Goal: Information Seeking & Learning: Learn about a topic

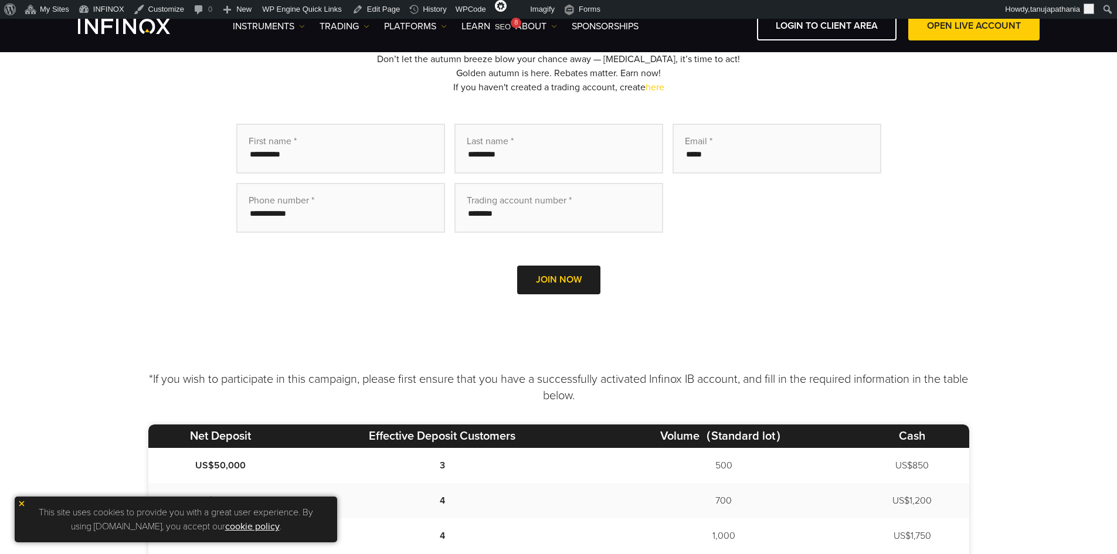
scroll to position [410, 0]
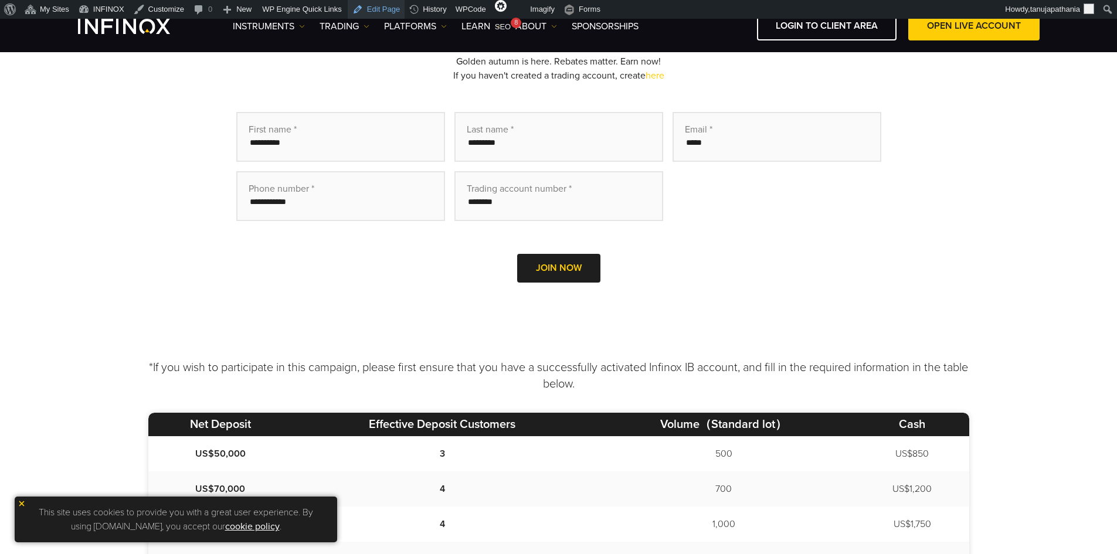
click at [360, 9] on link "Edit Page" at bounding box center [376, 9] width 57 height 19
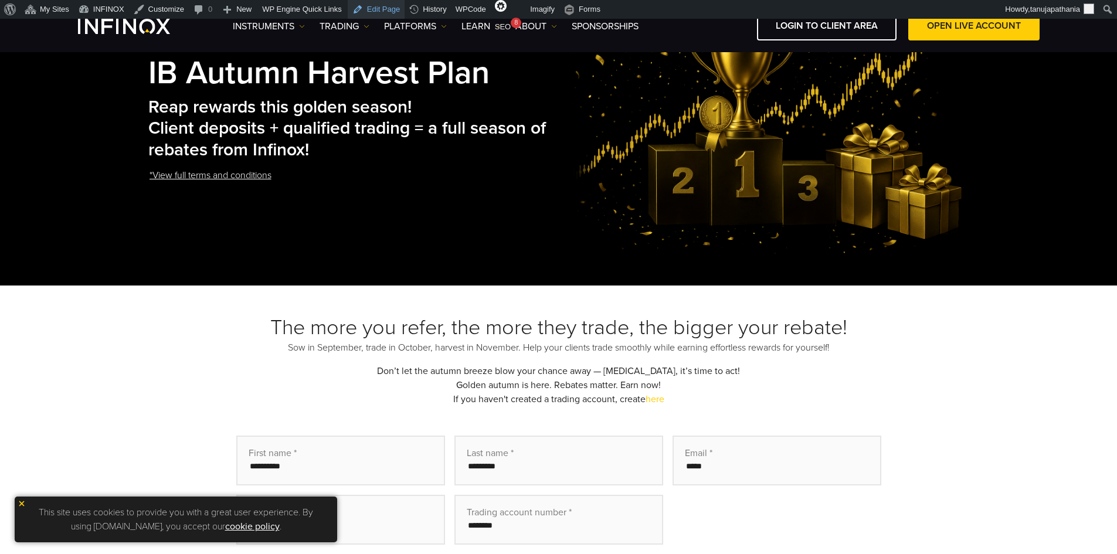
scroll to position [0, 0]
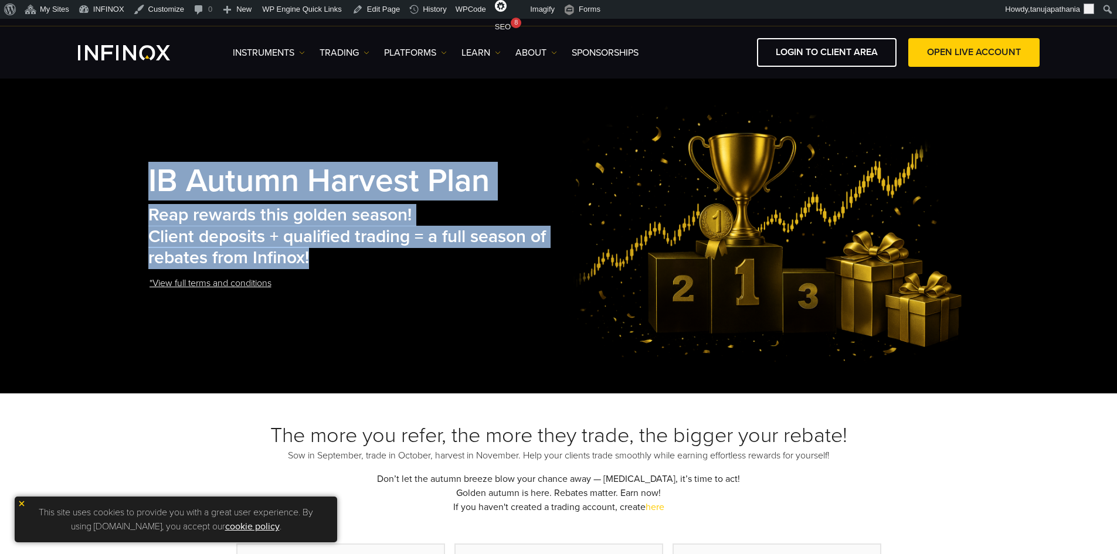
drag, startPoint x: 325, startPoint y: 256, endPoint x: 125, endPoint y: 177, distance: 215.5
click at [125, 177] on div "IB Autumn Harvest Plan Reap rewards this golden season! Client deposits + quali…" at bounding box center [558, 232] width 1117 height 319
click at [376, 264] on h2 "Reap rewards this golden season! Client deposits + qualified trading = a full s…" at bounding box center [356, 237] width 417 height 64
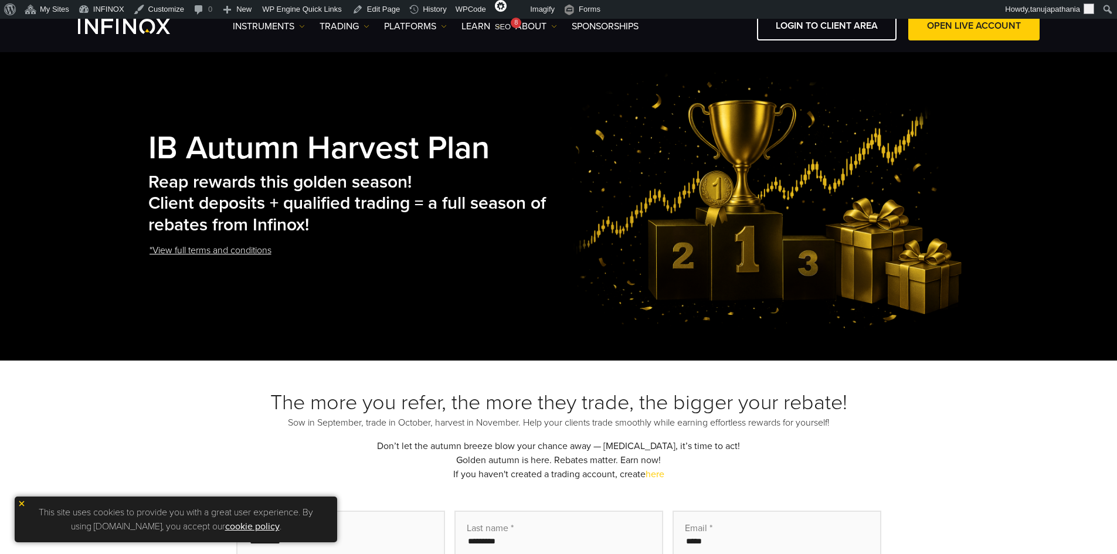
scroll to position [59, 0]
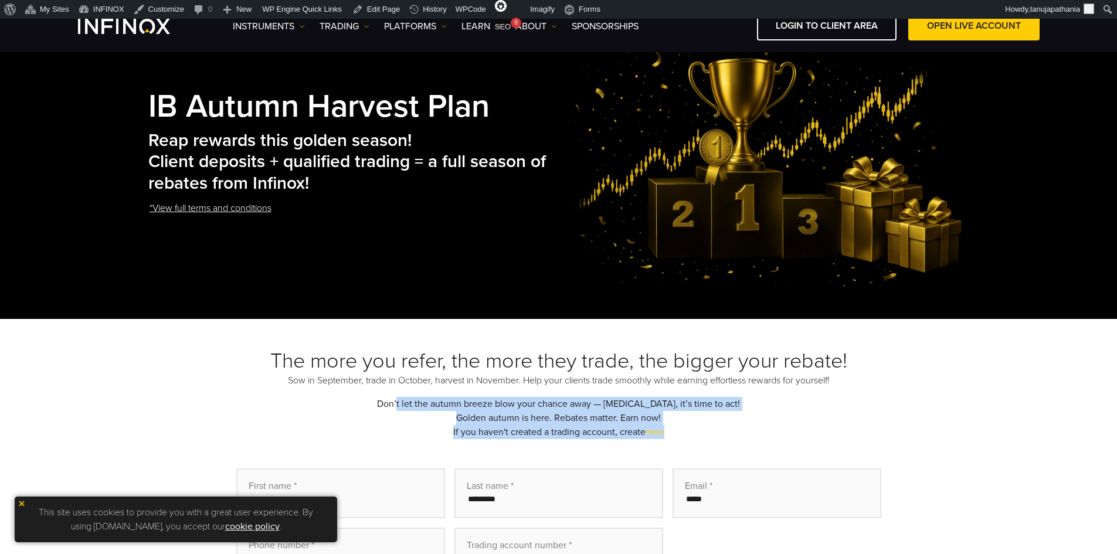
drag, startPoint x: 386, startPoint y: 389, endPoint x: 704, endPoint y: 439, distance: 322.2
click at [704, 439] on div "The more you refer, the more they trade, the bigger your rebate! Sow in Septemb…" at bounding box center [558, 510] width 821 height 324
click at [707, 439] on div "The more you refer, the more they trade, the bigger your rebate! Sow in Septemb…" at bounding box center [558, 510] width 821 height 324
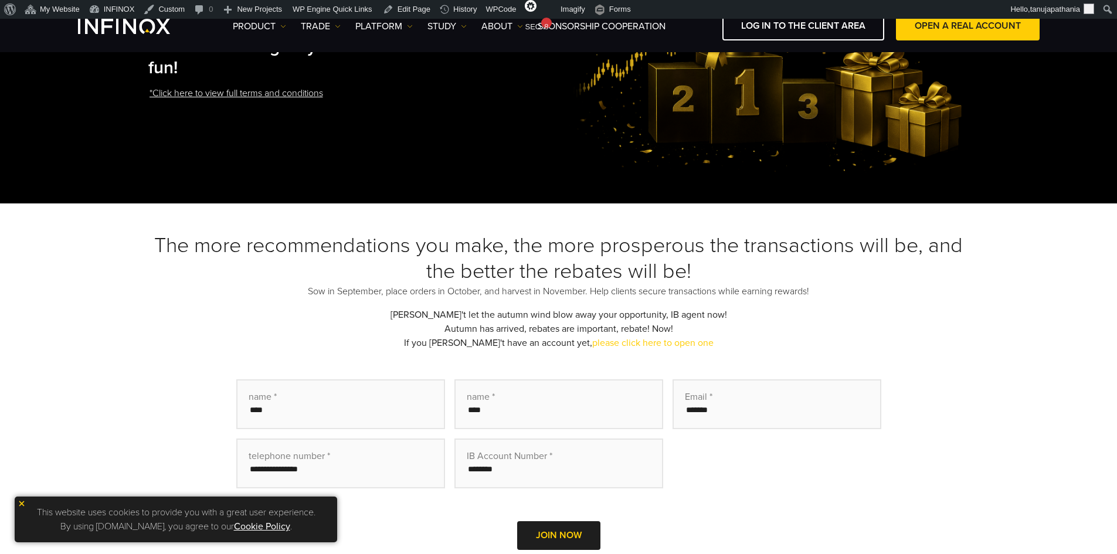
scroll to position [176, 0]
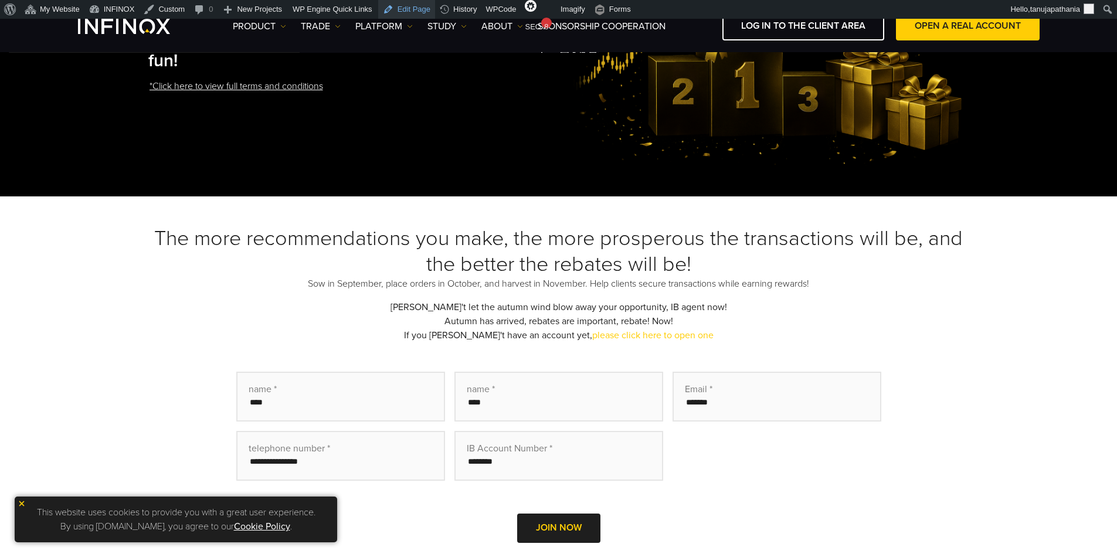
click at [410, 9] on font "Edit Page" at bounding box center [413, 9] width 33 height 9
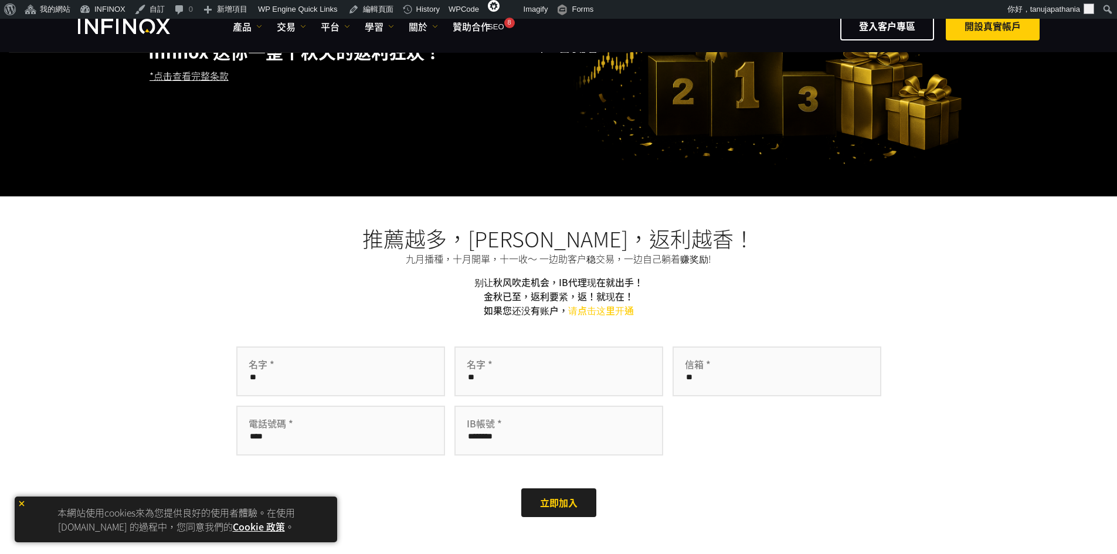
scroll to position [187, 0]
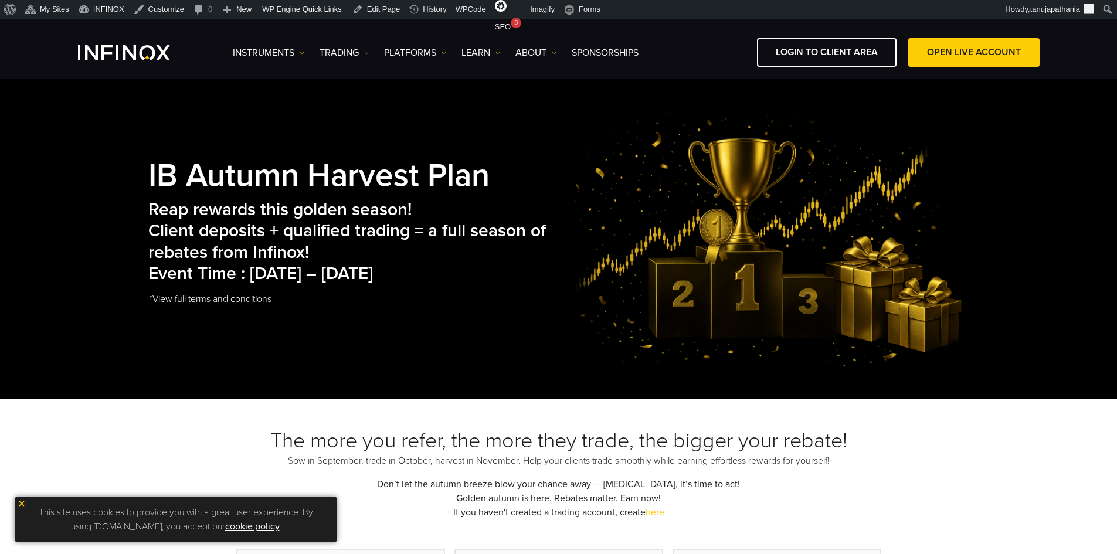
drag, startPoint x: 477, startPoint y: 259, endPoint x: 493, endPoint y: 273, distance: 21.6
click at [477, 259] on h2 "Reap rewards this golden season! Client deposits + qualified trading = a full s…" at bounding box center [356, 242] width 417 height 86
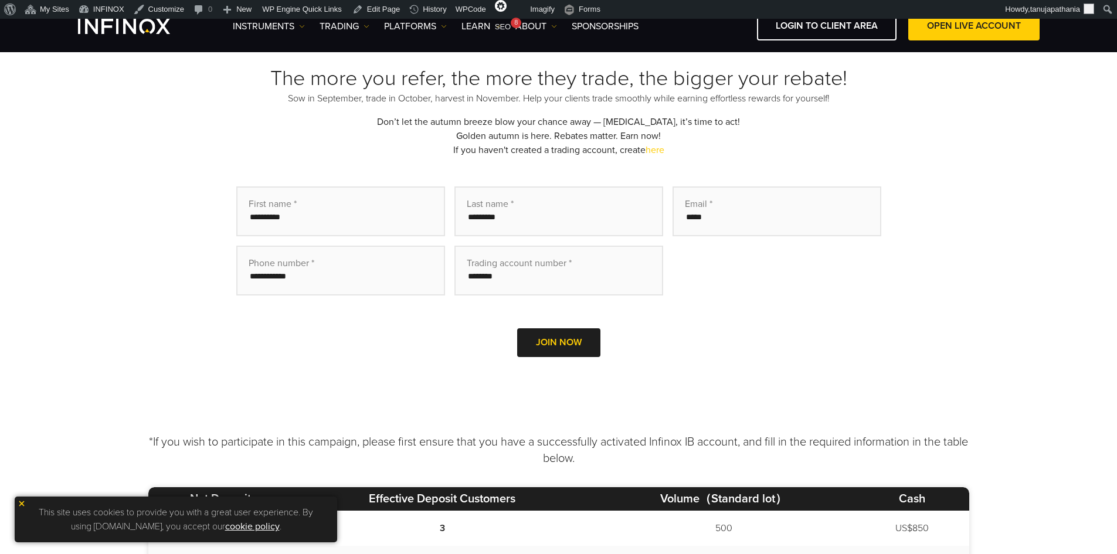
scroll to position [410, 0]
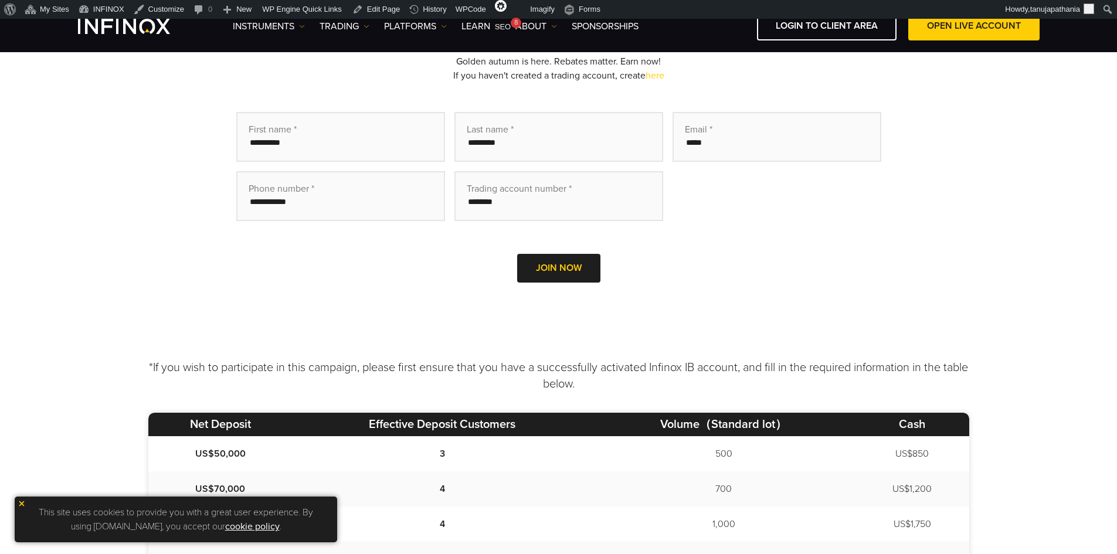
click at [495, 369] on p "*If you wish to participate in this campaign, please first ensure that you have…" at bounding box center [558, 375] width 821 height 33
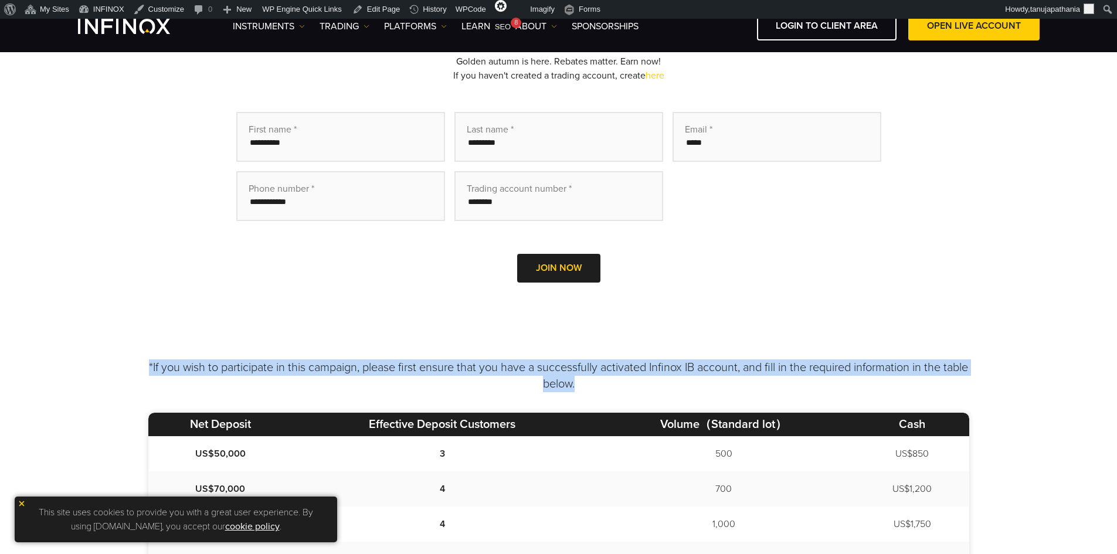
click at [495, 369] on p "*If you wish to participate in this campaign, please first ensure that you have…" at bounding box center [558, 375] width 821 height 33
click at [609, 387] on p "*If you wish to participate in this campaign, please first ensure that you have…" at bounding box center [558, 375] width 821 height 33
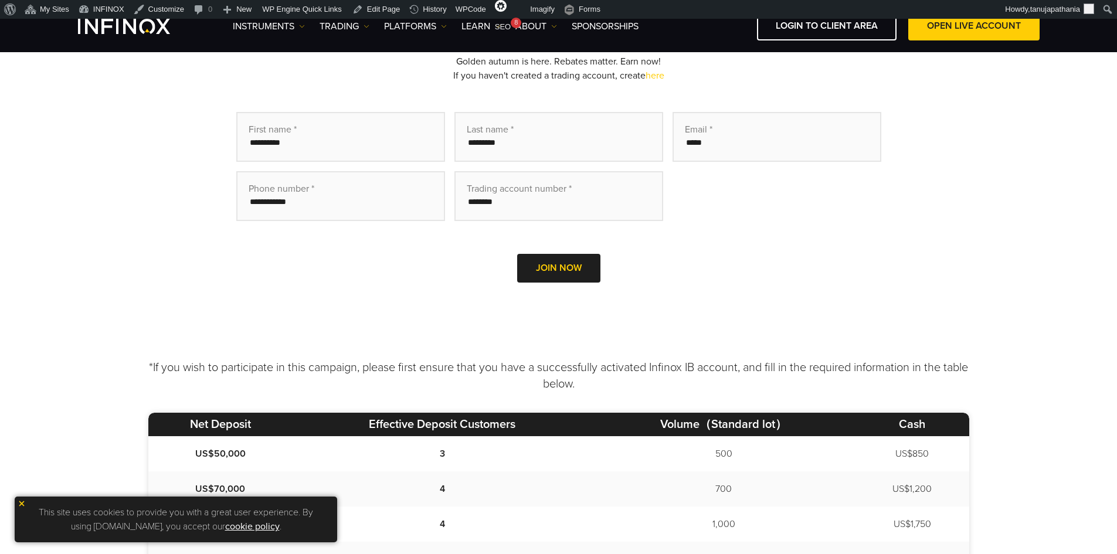
click at [494, 371] on p "*If you wish to participate in this campaign, please first ensure that you have…" at bounding box center [558, 375] width 821 height 33
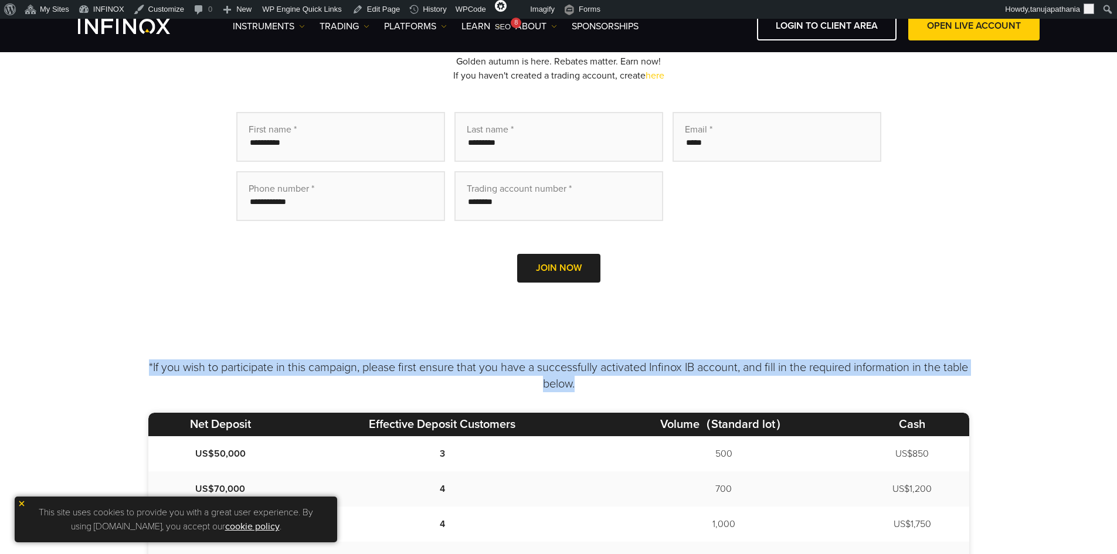
click at [494, 371] on p "*If you wish to participate in this campaign, please first ensure that you have…" at bounding box center [558, 375] width 821 height 33
click at [630, 386] on p "*If you wish to participate in this campaign, please first ensure that you have…" at bounding box center [558, 375] width 821 height 33
drag, startPoint x: 595, startPoint y: 380, endPoint x: 176, endPoint y: 321, distance: 423.2
click at [176, 321] on div "IB Autumn Harvest Plan Reap rewards this golden season! Client deposits + quali…" at bounding box center [558, 226] width 1117 height 1168
click at [481, 373] on p "*If you wish to participate in this campaign, please first ensure that you have…" at bounding box center [558, 375] width 821 height 33
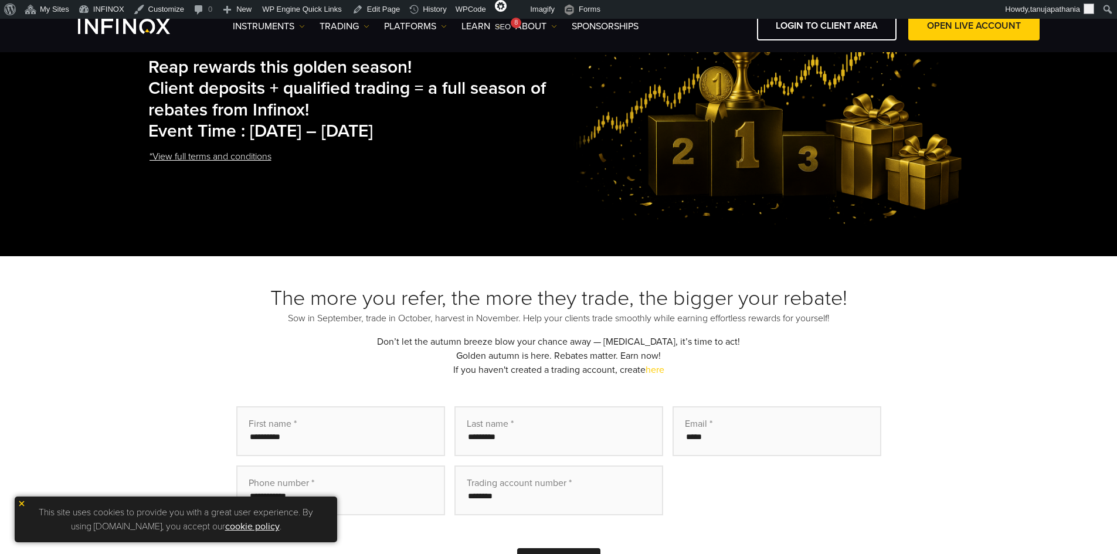
scroll to position [234, 0]
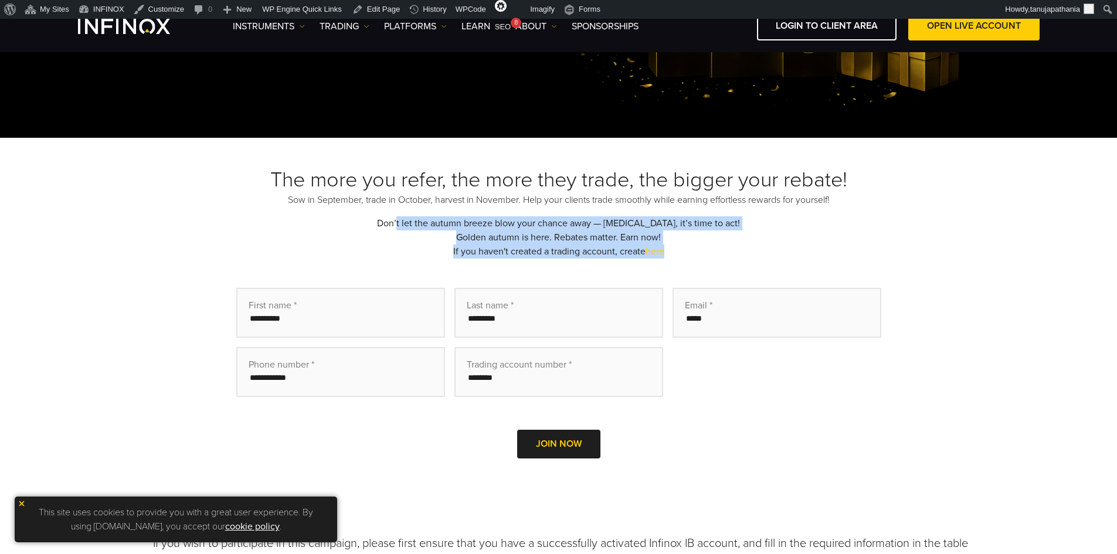
drag, startPoint x: 400, startPoint y: 223, endPoint x: 675, endPoint y: 255, distance: 276.7
click at [675, 255] on div "The more you refer, the more they trade, the bigger your rebate! Sow in Septemb…" at bounding box center [558, 329] width 821 height 324
click at [607, 236] on div "The more you refer, the more they trade, the bigger your rebate! Sow in Septemb…" at bounding box center [558, 329] width 821 height 324
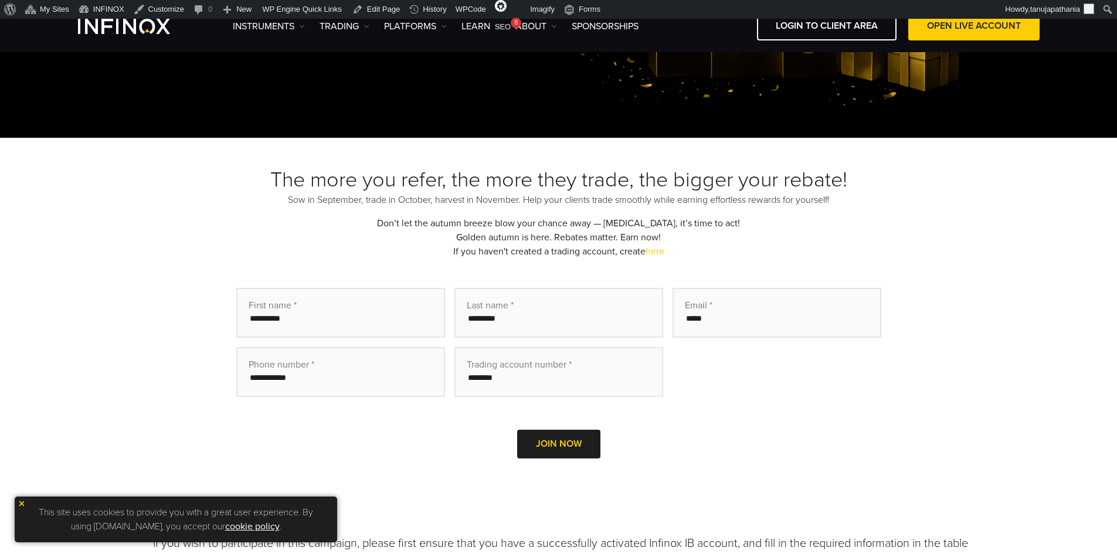
click at [659, 237] on div "The more you refer, the more they trade, the bigger your rebate! Sow in Septemb…" at bounding box center [558, 329] width 821 height 324
drag, startPoint x: 437, startPoint y: 233, endPoint x: 681, endPoint y: 230, distance: 243.8
click at [681, 230] on div "The more you refer, the more they trade, the bigger your rebate! Sow in Septemb…" at bounding box center [558, 329] width 821 height 324
click at [708, 235] on div "The more you refer, the more they trade, the bigger your rebate! Sow in Septemb…" at bounding box center [558, 329] width 821 height 324
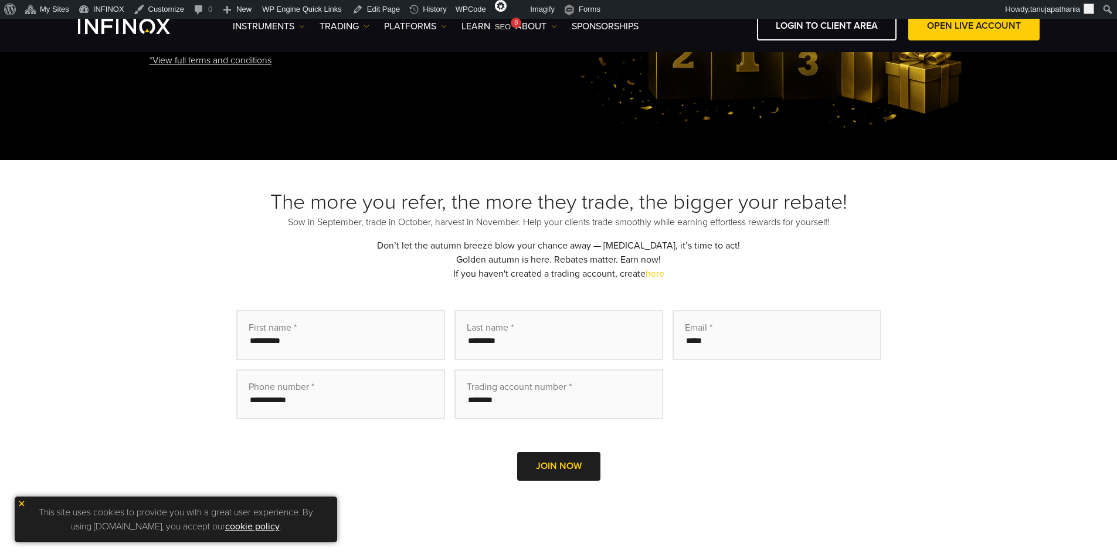
scroll to position [234, 0]
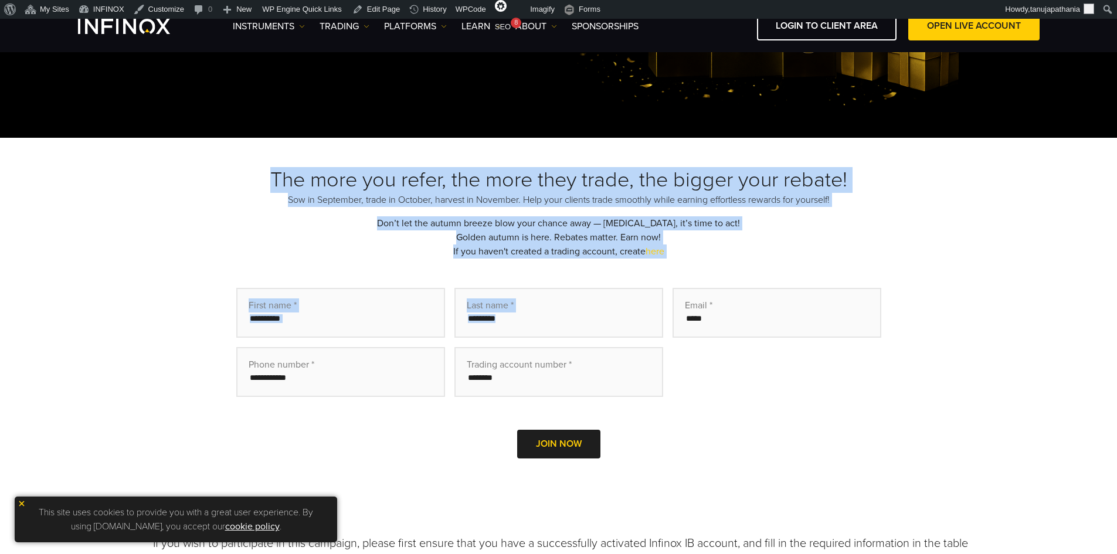
drag, startPoint x: 744, startPoint y: 270, endPoint x: 247, endPoint y: 144, distance: 512.9
click at [233, 139] on div "The more you refer, the more they trade, the bigger your rebate! Sow in Septemb…" at bounding box center [558, 329] width 1117 height 383
click at [829, 270] on div "The more you refer, the more they trade, the bigger your rebate! Sow in Septemb…" at bounding box center [558, 329] width 821 height 324
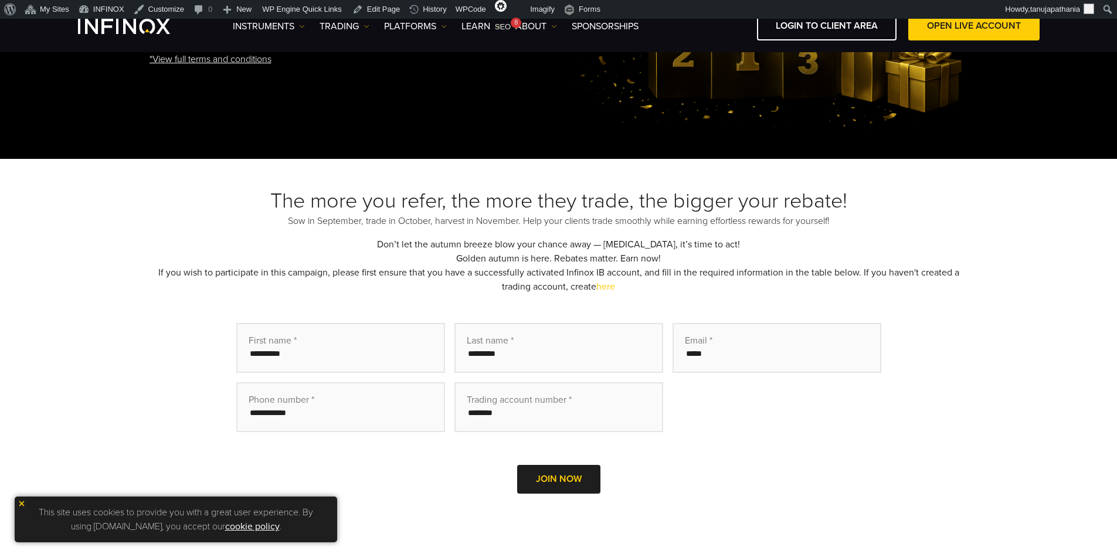
scroll to position [234, 0]
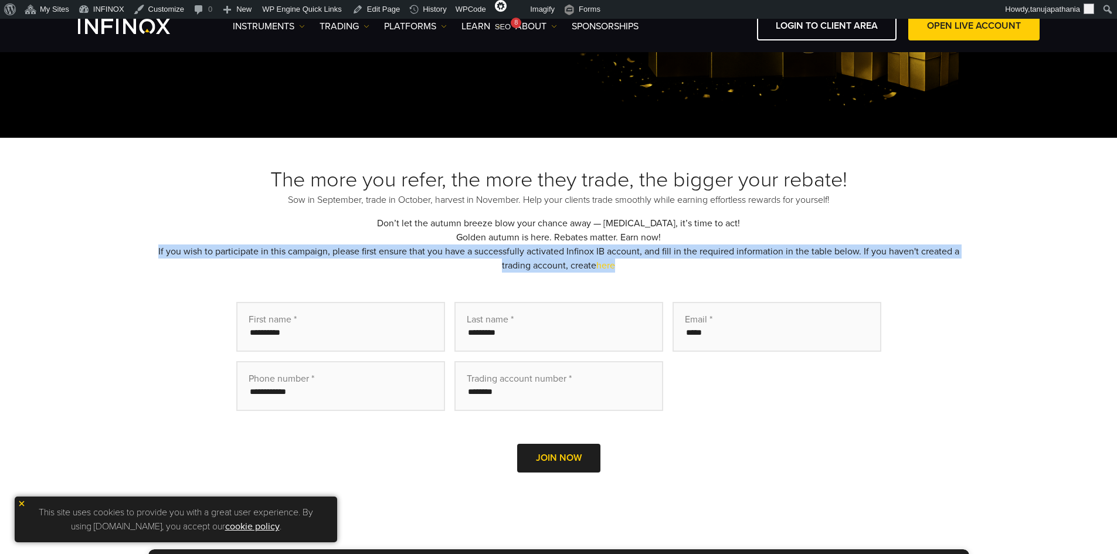
drag, startPoint x: 648, startPoint y: 272, endPoint x: 84, endPoint y: 248, distance: 564.4
click at [83, 248] on div "The more you refer, the more they trade, the bigger your rebate! Sow in Septemb…" at bounding box center [558, 336] width 1117 height 397
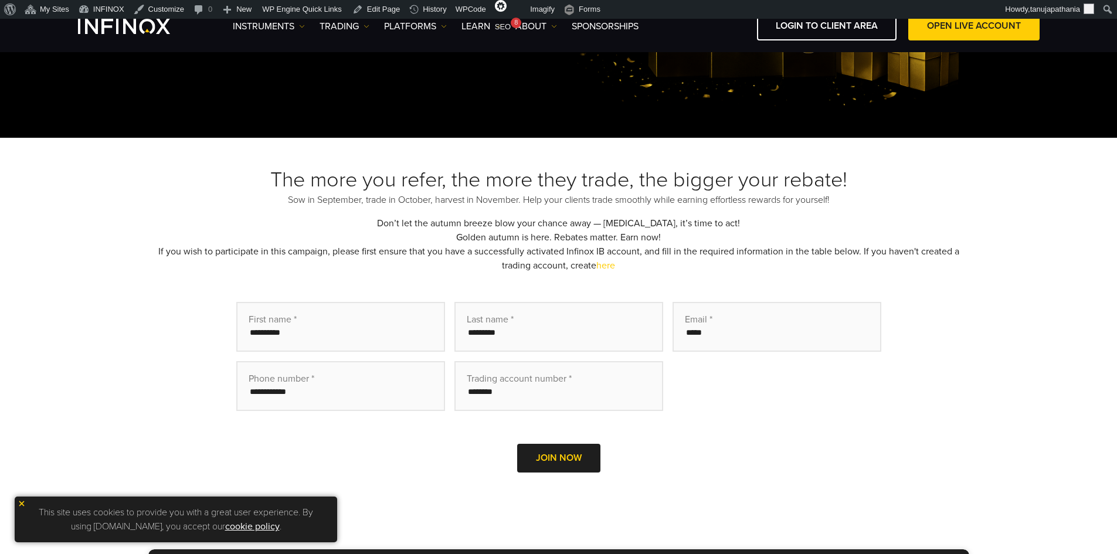
click at [651, 301] on div "The more you refer, the more they trade, the bigger your rebate! Sow in Septemb…" at bounding box center [558, 336] width 821 height 338
click at [658, 250] on div "The more you refer, the more they trade, the bigger your rebate! Sow in Septemb…" at bounding box center [558, 336] width 821 height 338
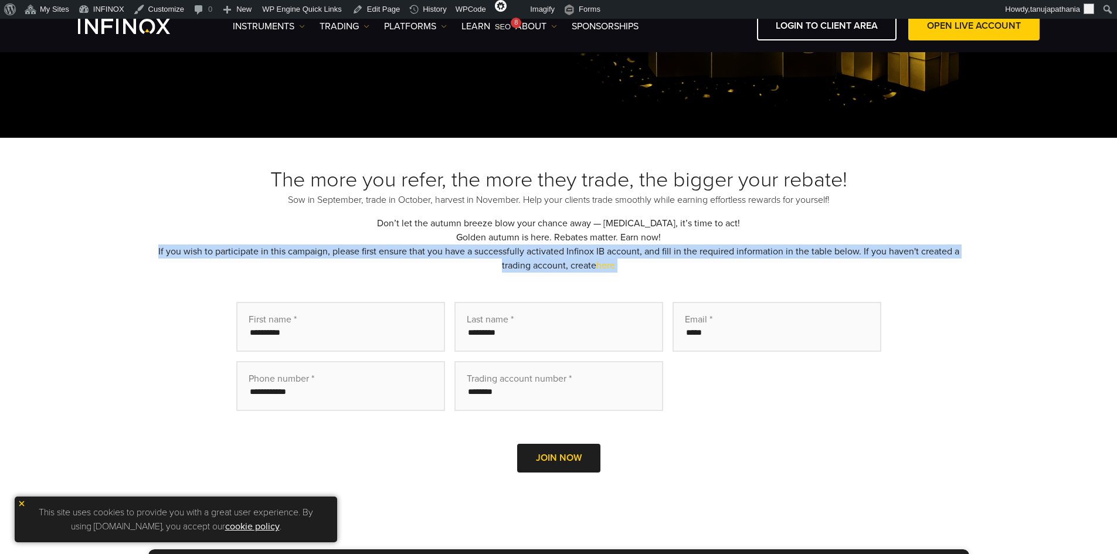
drag, startPoint x: 658, startPoint y: 250, endPoint x: 676, endPoint y: 260, distance: 21.2
click at [658, 251] on div "The more you refer, the more they trade, the bigger your rebate! Sow in Septemb…" at bounding box center [558, 336] width 821 height 338
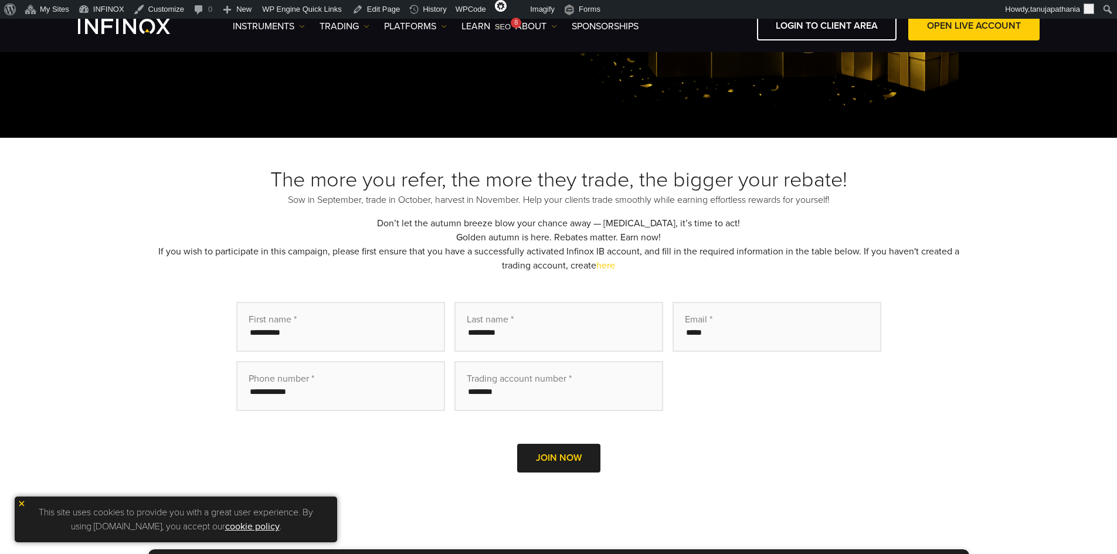
click at [722, 273] on div "The more you refer, the more they trade, the bigger your rebate! Sow in Septemb…" at bounding box center [558, 336] width 821 height 338
click at [861, 253] on div "The more you refer, the more they trade, the bigger your rebate! Sow in Septemb…" at bounding box center [558, 336] width 821 height 338
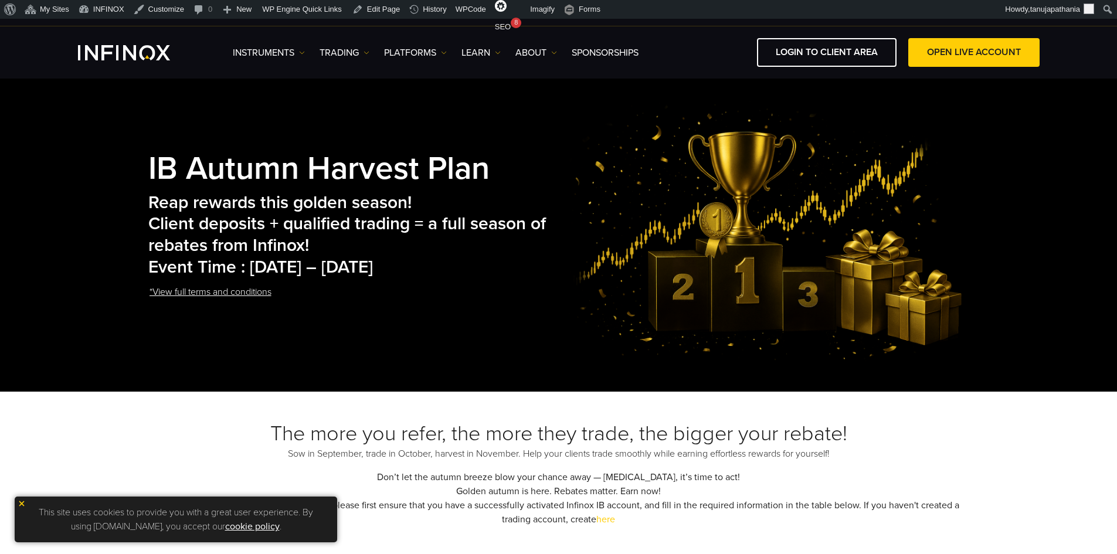
click at [317, 263] on h2 "Reap rewards this golden season! Client deposits + qualified trading = a full s…" at bounding box center [356, 235] width 417 height 86
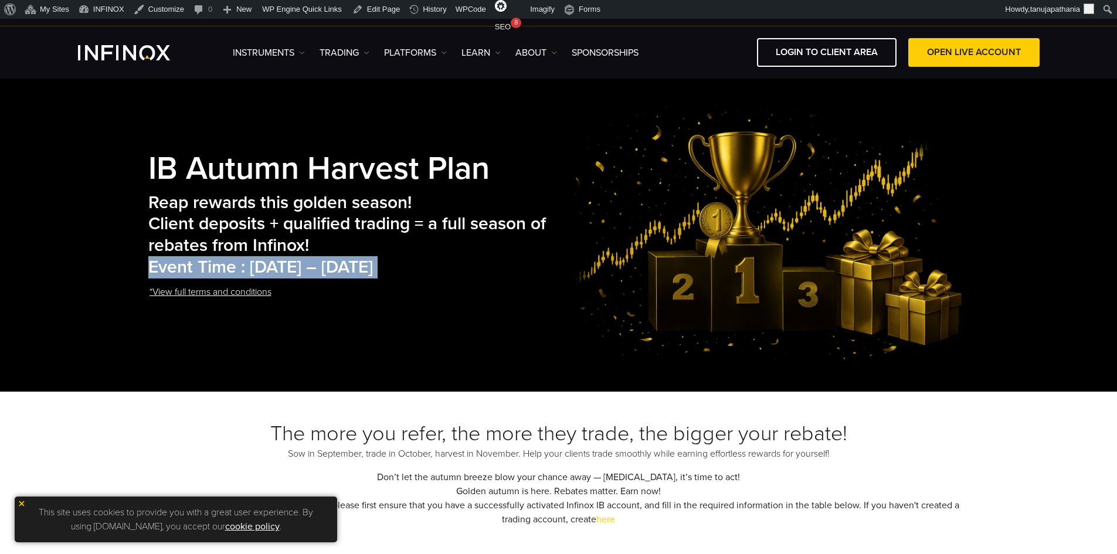
click at [317, 263] on h2 "Reap rewards this golden season! Client deposits + qualified trading = a full s…" at bounding box center [356, 235] width 417 height 86
click at [523, 268] on h2 "Reap rewards this golden season! Client deposits + qualified trading = a full s…" at bounding box center [356, 235] width 417 height 86
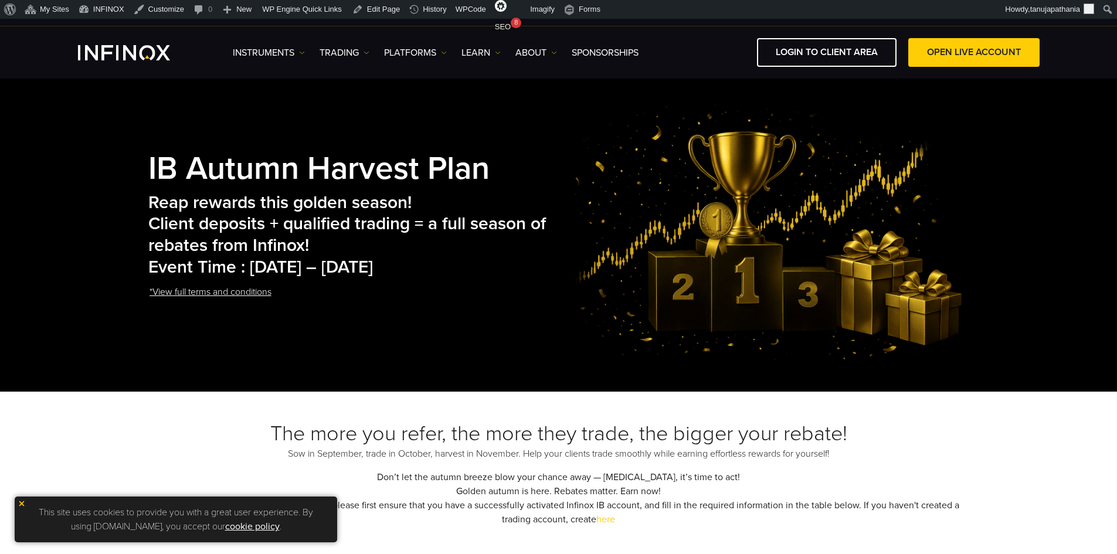
drag, startPoint x: 515, startPoint y: 267, endPoint x: 142, endPoint y: 257, distance: 373.5
click at [142, 257] on div "IB Autumn Harvest Plan Reap rewards this golden season! Client deposits + quali…" at bounding box center [559, 231] width 844 height 261
click at [352, 257] on h2 "Reap rewards this golden season! Client deposits + qualified trading = a full s…" at bounding box center [356, 235] width 417 height 86
drag, startPoint x: 517, startPoint y: 270, endPoint x: 149, endPoint y: 172, distance: 380.3
click at [123, 164] on div "IB Autumn Harvest Plan Reap rewards this golden season! Client deposits + quali…" at bounding box center [558, 231] width 1117 height 319
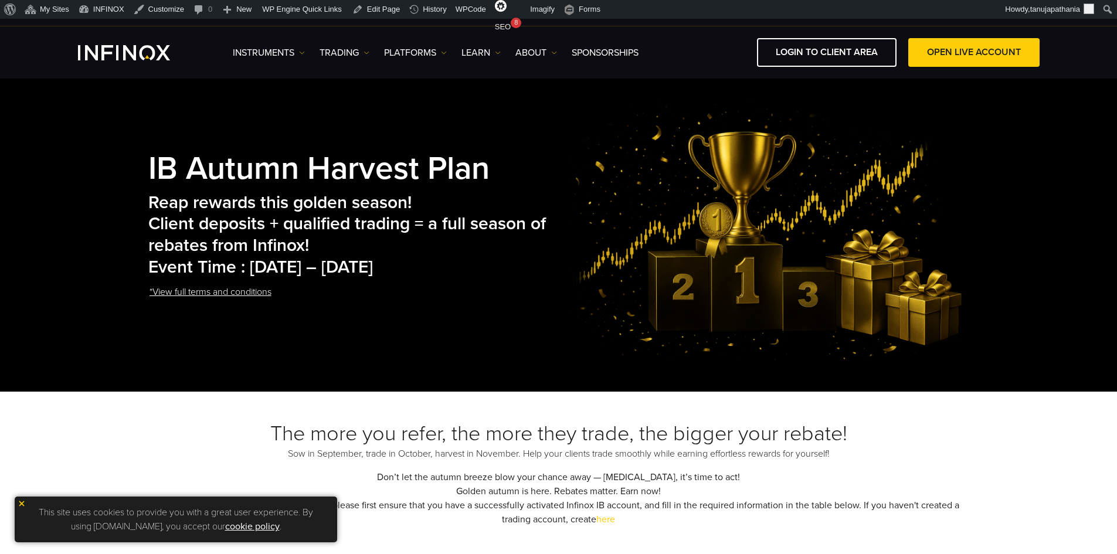
click at [609, 240] on img at bounding box center [766, 231] width 403 height 261
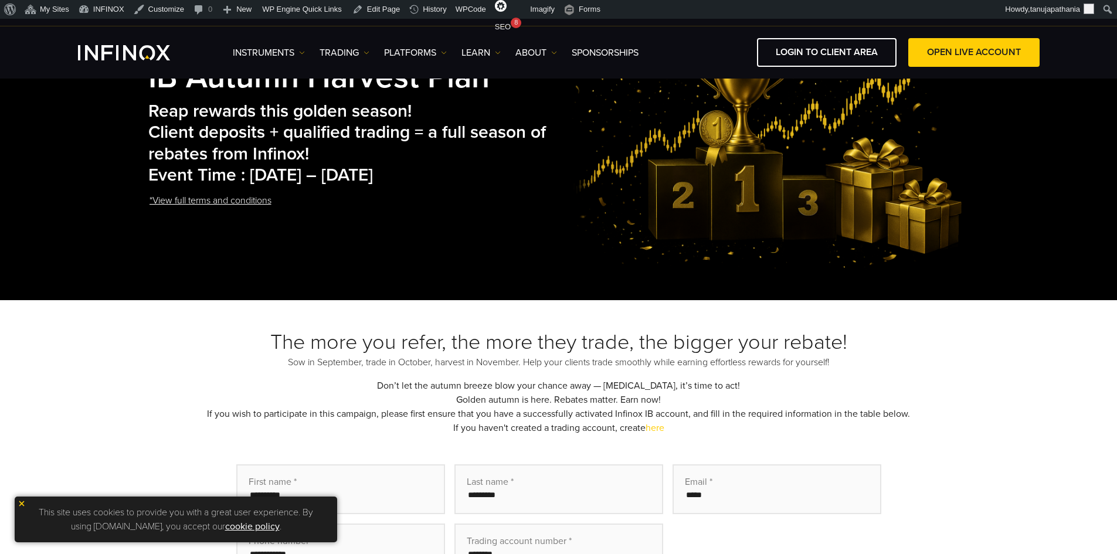
drag, startPoint x: 428, startPoint y: 272, endPoint x: 533, endPoint y: 284, distance: 106.2
click at [533, 283] on div "IB Autumn Harvest Plan Reap rewards this golden season! Client deposits + quali…" at bounding box center [558, 544] width 1117 height 1128
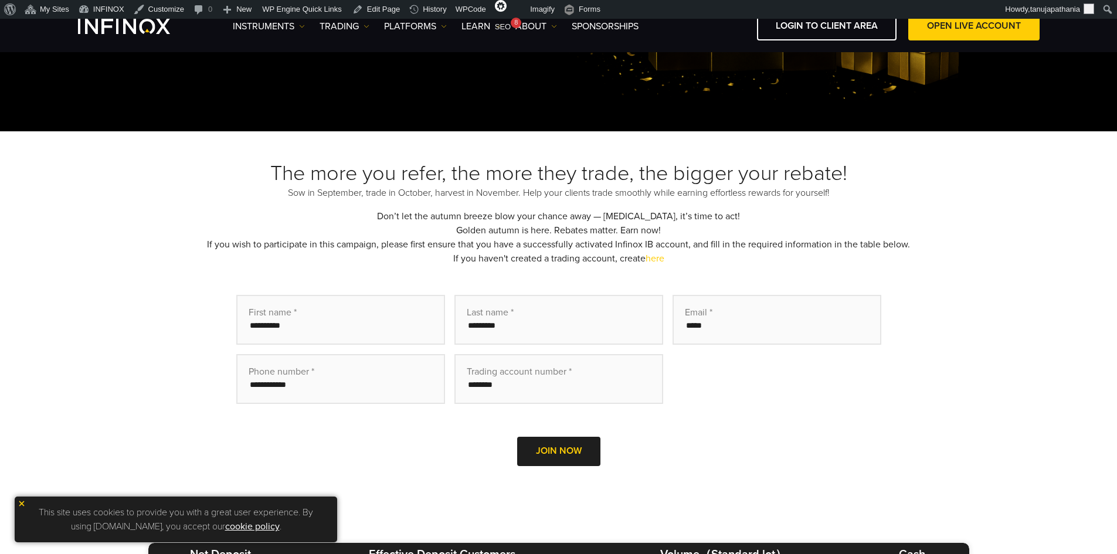
scroll to position [293, 0]
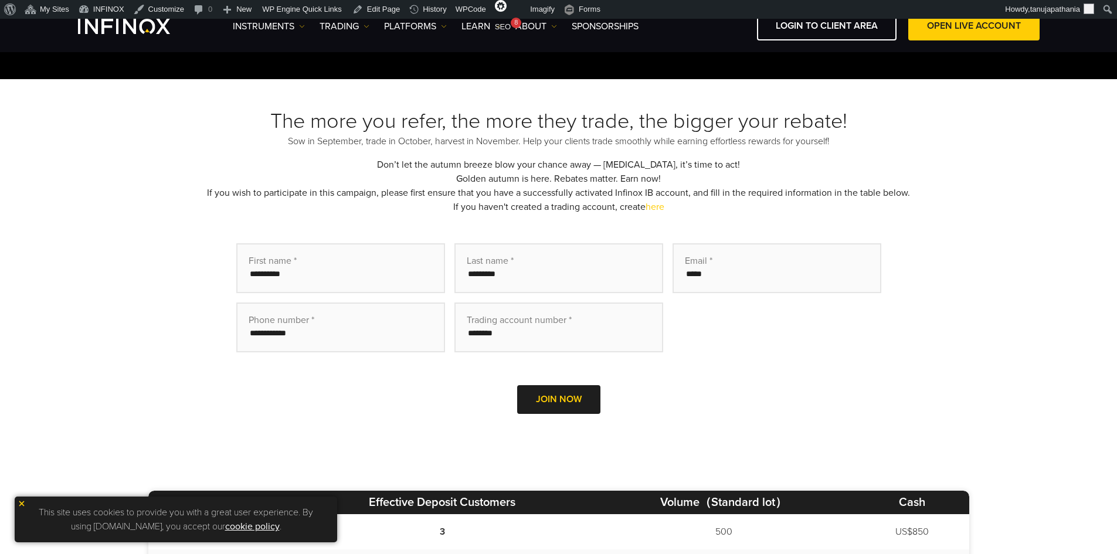
click at [718, 175] on div "The more you refer, the more they trade, the bigger your rebate! Sow in Septemb…" at bounding box center [558, 277] width 821 height 338
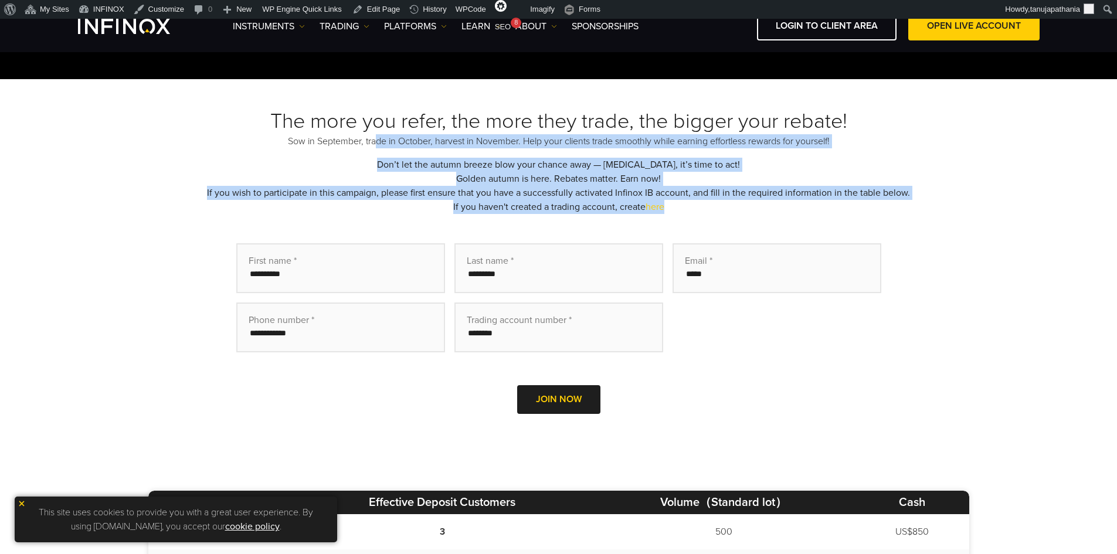
drag, startPoint x: 681, startPoint y: 206, endPoint x: 373, endPoint y: 138, distance: 315.7
click at [373, 138] on div "The more you refer, the more they trade, the bigger your rebate! Sow in Septemb…" at bounding box center [558, 277] width 821 height 338
click at [773, 184] on div "The more you refer, the more they trade, the bigger your rebate! Sow in Septemb…" at bounding box center [558, 277] width 821 height 338
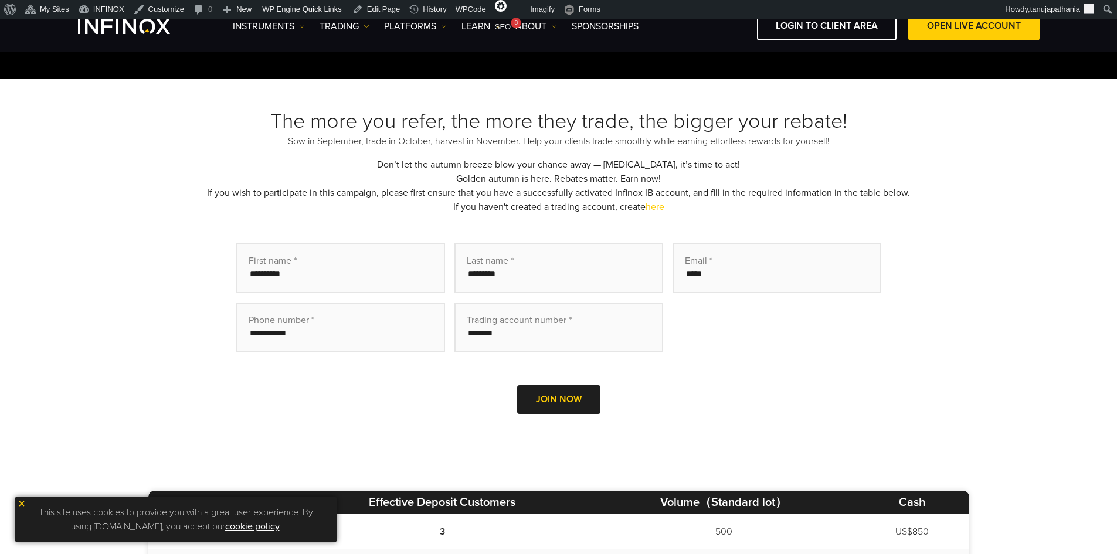
click at [717, 186] on div "The more you refer, the more they trade, the bigger your rebate! Sow in Septemb…" at bounding box center [558, 277] width 821 height 338
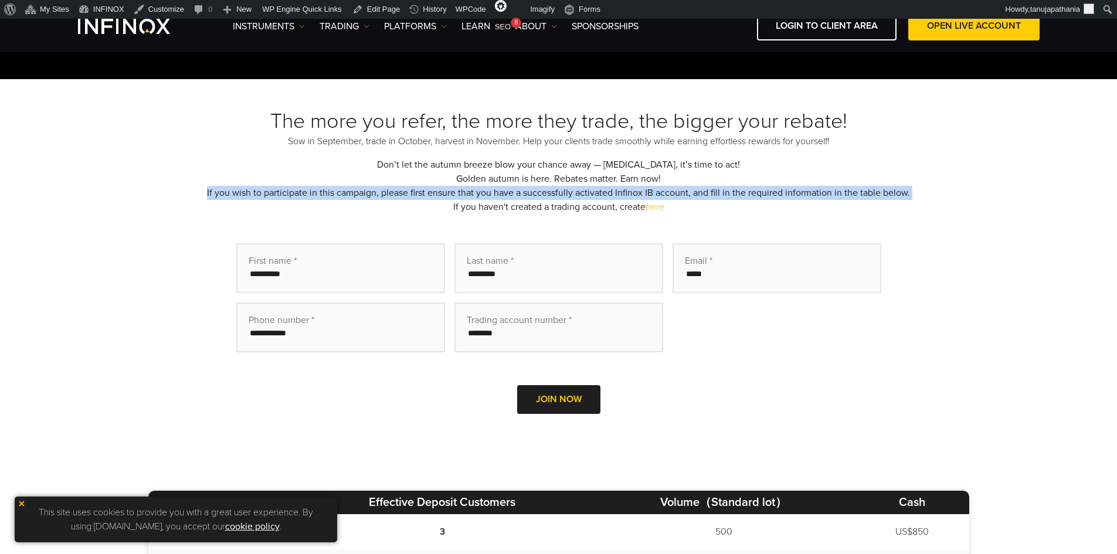
click at [718, 186] on div "The more you refer, the more they trade, the bigger your rebate! Sow in Septemb…" at bounding box center [558, 277] width 821 height 338
click at [714, 191] on div "The more you refer, the more they trade, the bigger your rebate! Sow in Septemb…" at bounding box center [558, 277] width 821 height 338
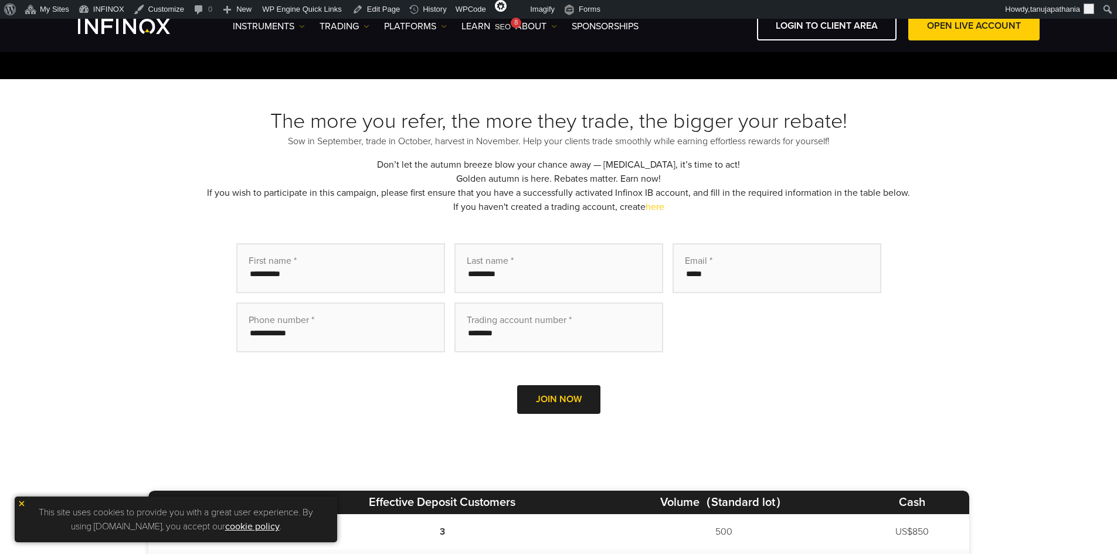
click at [563, 210] on div "The more you refer, the more they trade, the bigger your rebate! Sow in Septemb…" at bounding box center [558, 277] width 821 height 338
click at [386, 193] on div "The more you refer, the more they trade, the bigger your rebate! Sow in Septemb…" at bounding box center [558, 277] width 821 height 338
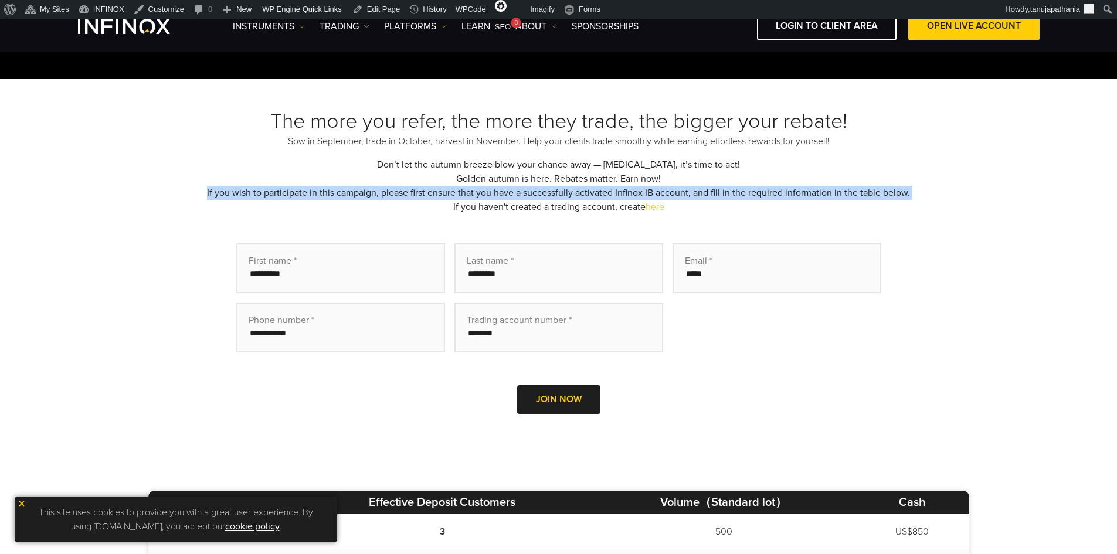
click at [386, 193] on div "The more you refer, the more they trade, the bigger your rebate! Sow in Septemb…" at bounding box center [558, 277] width 821 height 338
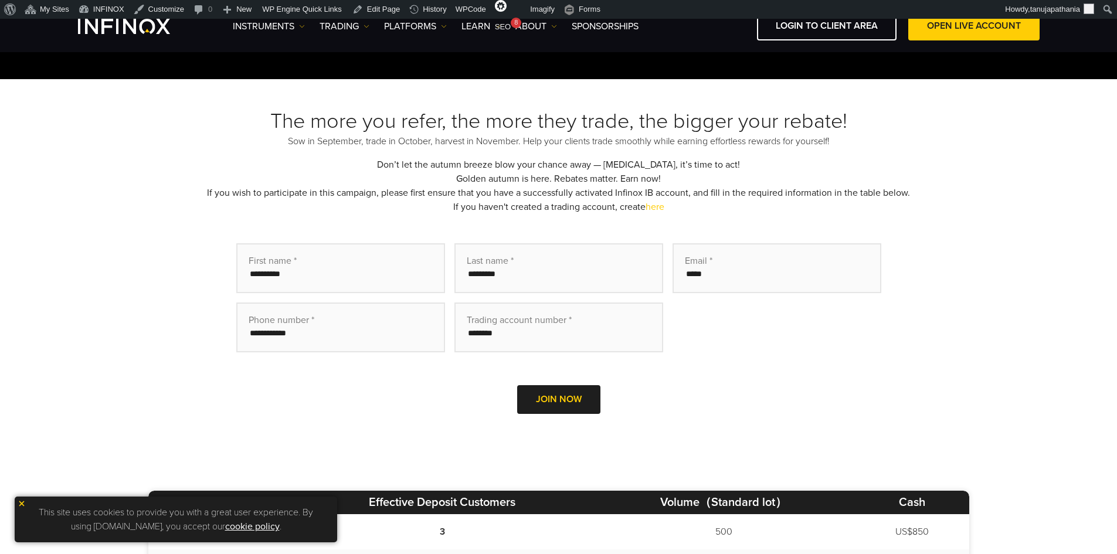
click at [699, 217] on div "The more you refer, the more they trade, the bigger your rebate! Sow in Septemb…" at bounding box center [558, 277] width 821 height 338
